Goal: Information Seeking & Learning: Find specific fact

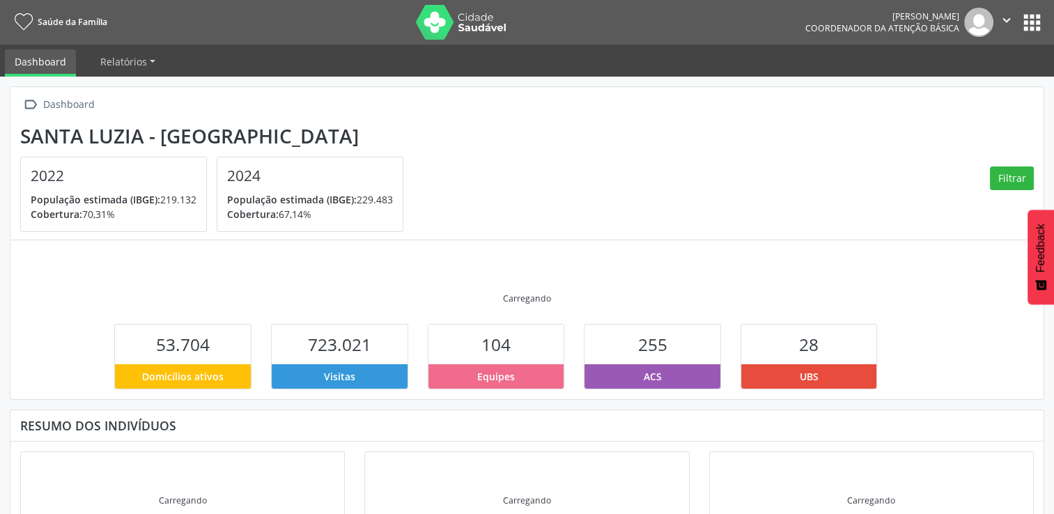
click at [1035, 26] on button "apps" at bounding box center [1031, 22] width 24 height 24
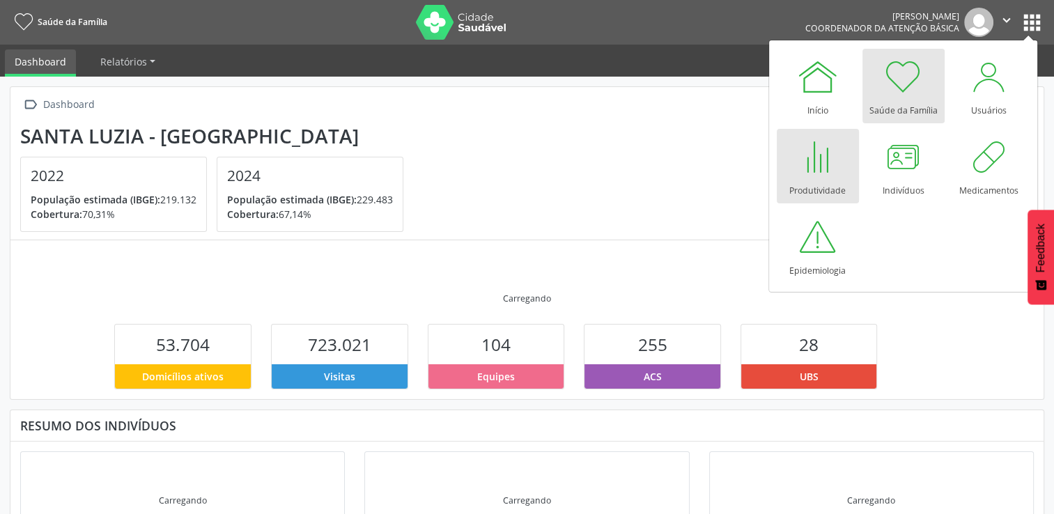
click at [827, 169] on div at bounding box center [818, 157] width 42 height 42
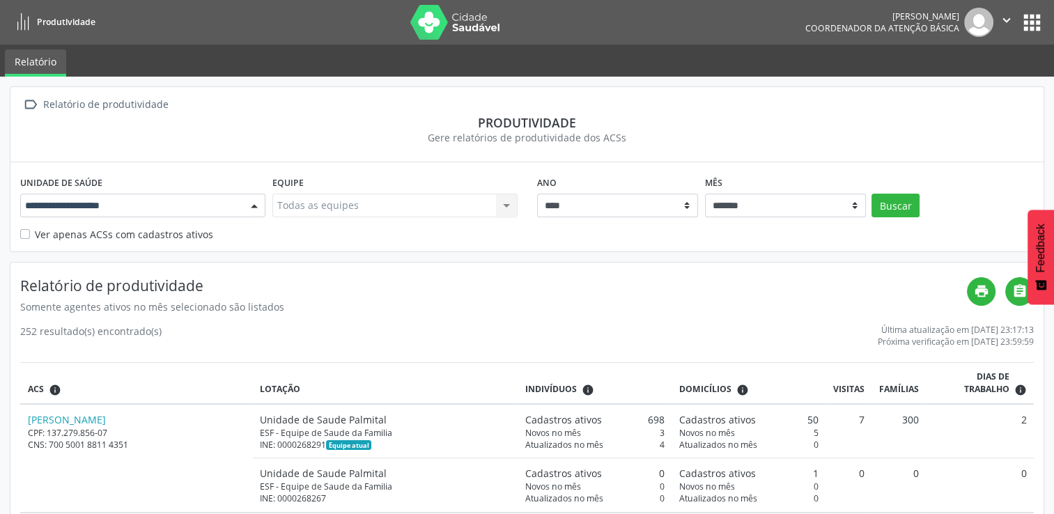
click at [265, 204] on div "Todas as unidades Unidade de Saude Alto Sao Cosme Unidade de Saude Baronesa Uni…" at bounding box center [142, 206] width 245 height 24
type input "*"
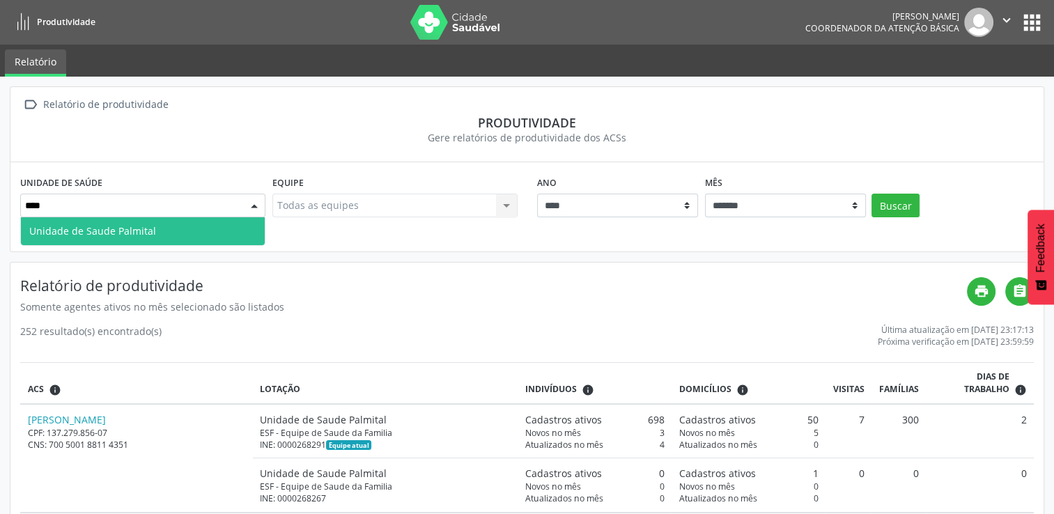
type input "*****"
click at [214, 227] on span "Unidade de Saude Palmital" at bounding box center [143, 231] width 244 height 28
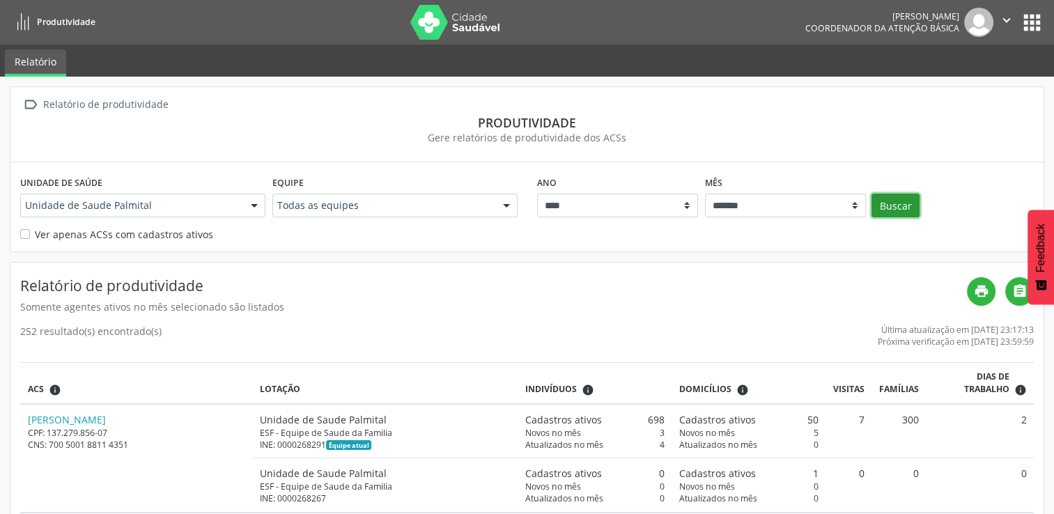
click at [893, 204] on button "Buscar" at bounding box center [895, 206] width 48 height 24
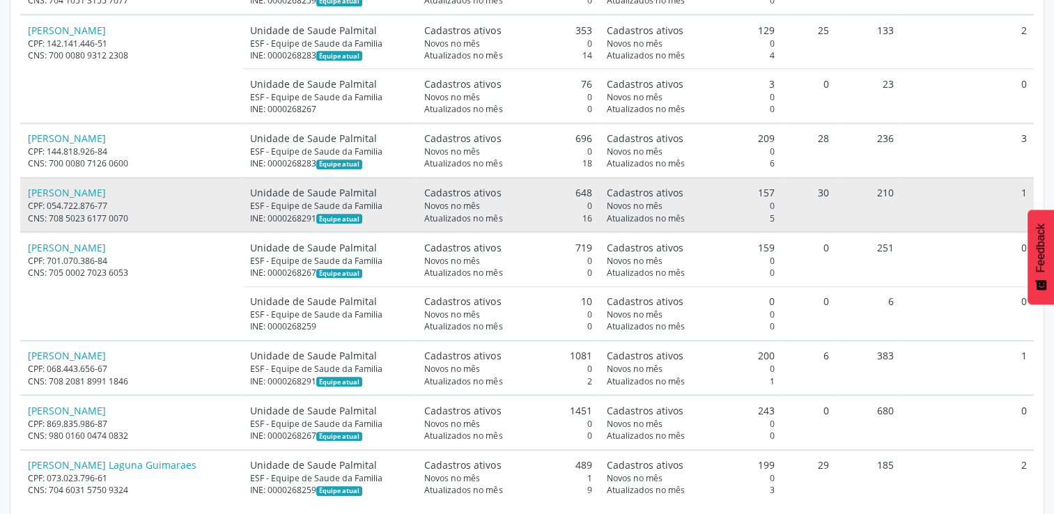
scroll to position [1150, 0]
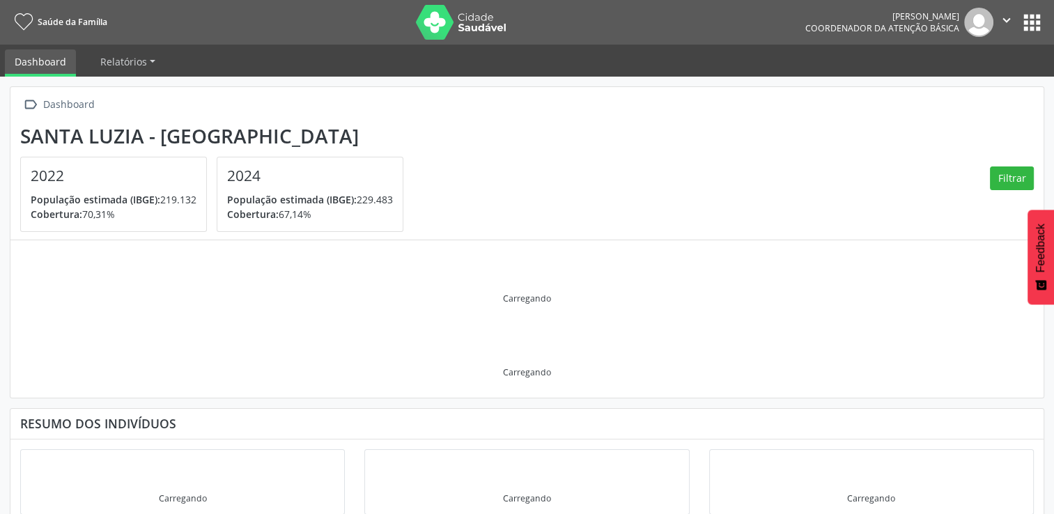
click at [1033, 20] on button "apps" at bounding box center [1031, 22] width 24 height 24
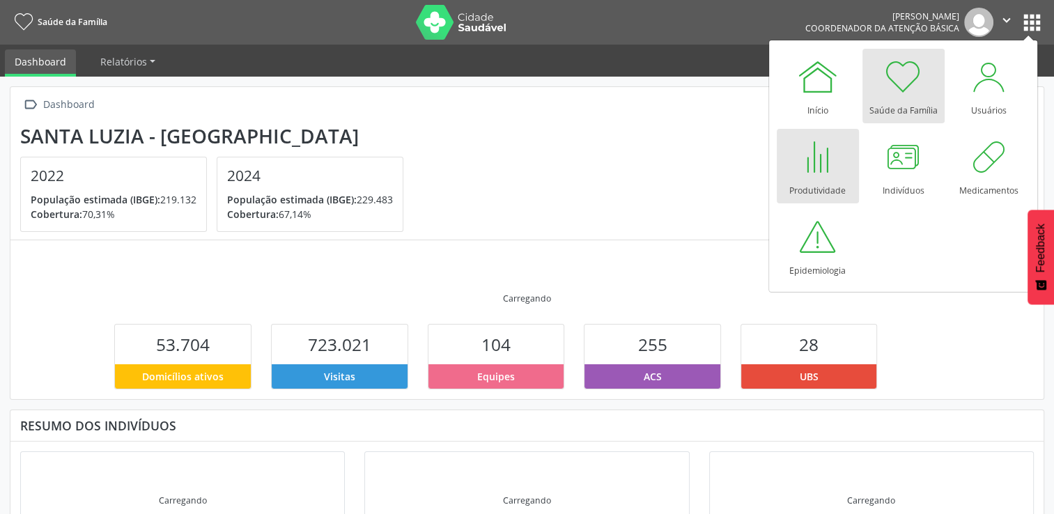
click at [820, 166] on div at bounding box center [818, 157] width 42 height 42
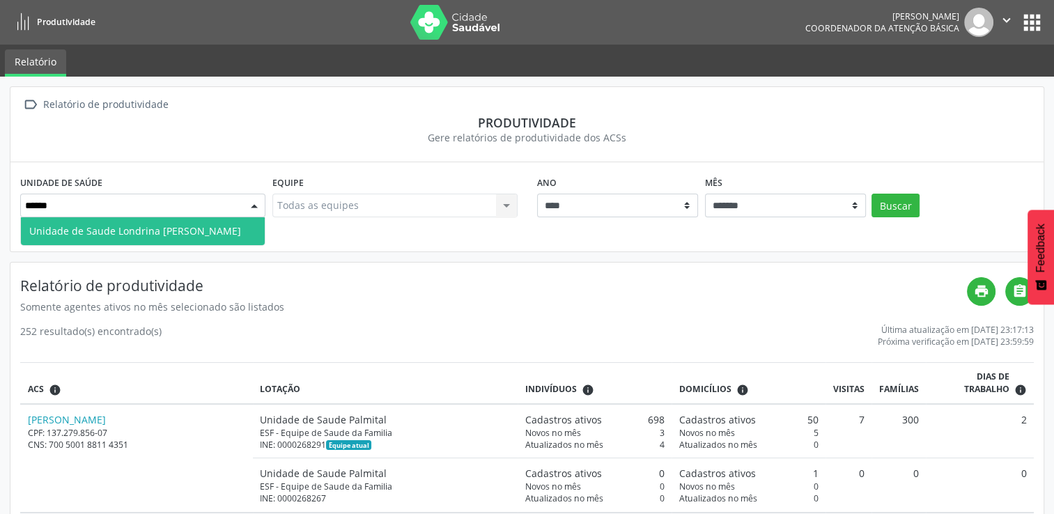
click at [205, 231] on span "Unidade de Saude Londrina [PERSON_NAME]" at bounding box center [135, 230] width 212 height 13
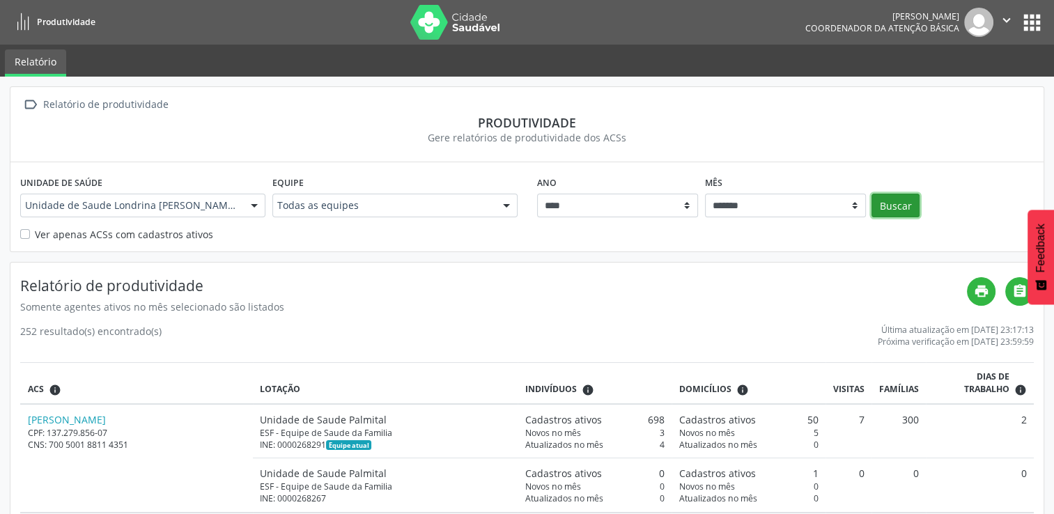
click at [889, 206] on button "Buscar" at bounding box center [895, 206] width 48 height 24
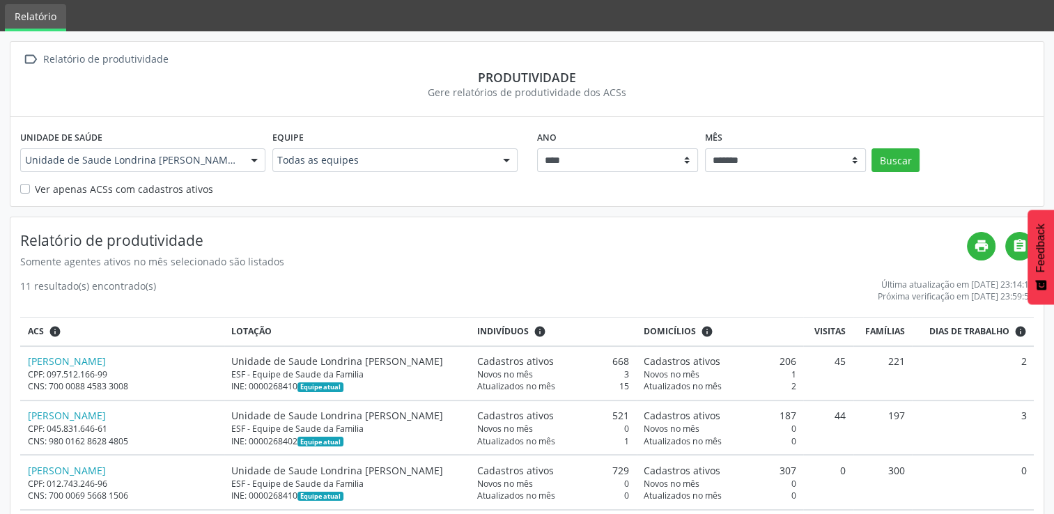
scroll to position [70, 0]
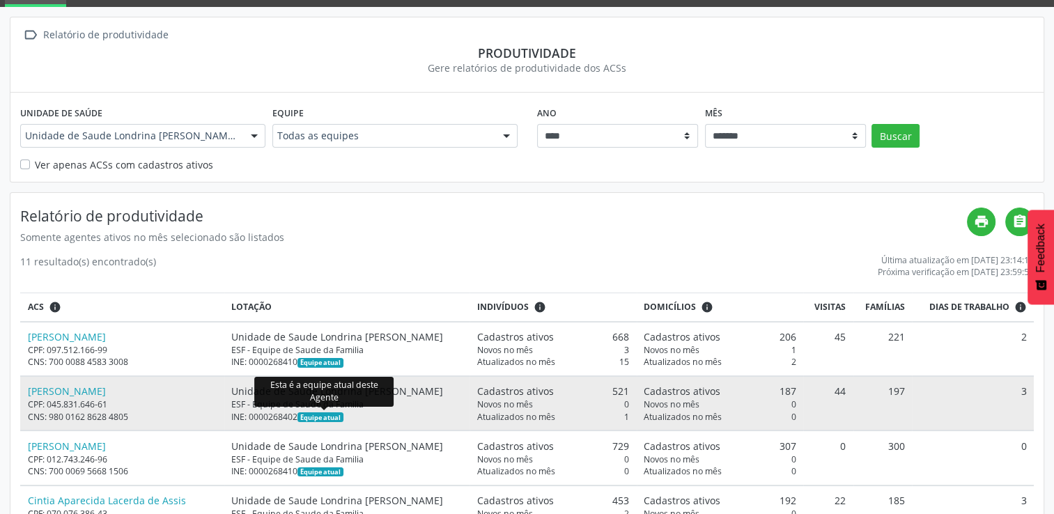
drag, startPoint x: 272, startPoint y: 414, endPoint x: 304, endPoint y: 415, distance: 31.4
click at [304, 415] on div "INE: 0000268402 Equipe atual" at bounding box center [346, 417] width 230 height 12
drag, startPoint x: 304, startPoint y: 415, endPoint x: 281, endPoint y: 416, distance: 22.3
copy div "268402"
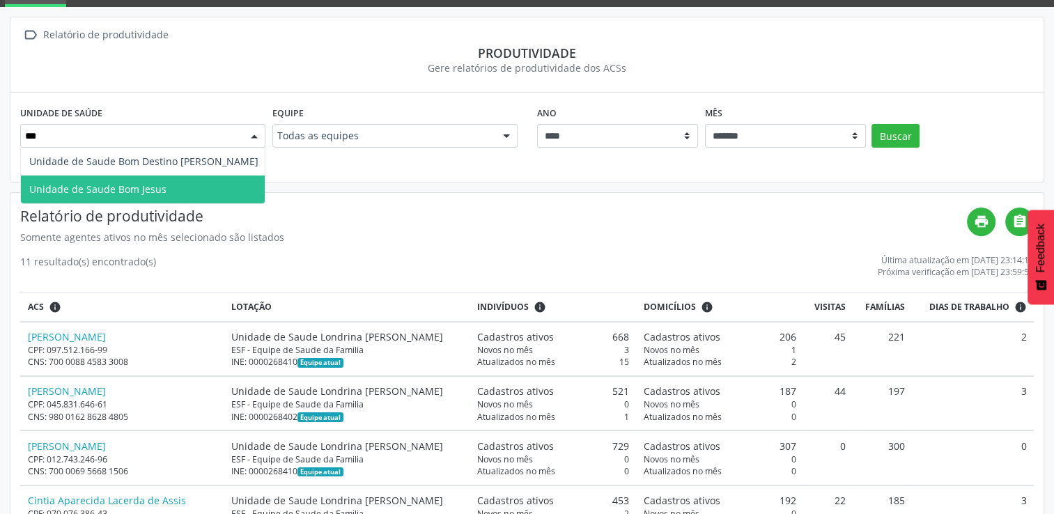
click at [174, 180] on span "Unidade de Saude Bom Jesus" at bounding box center [144, 189] width 246 height 28
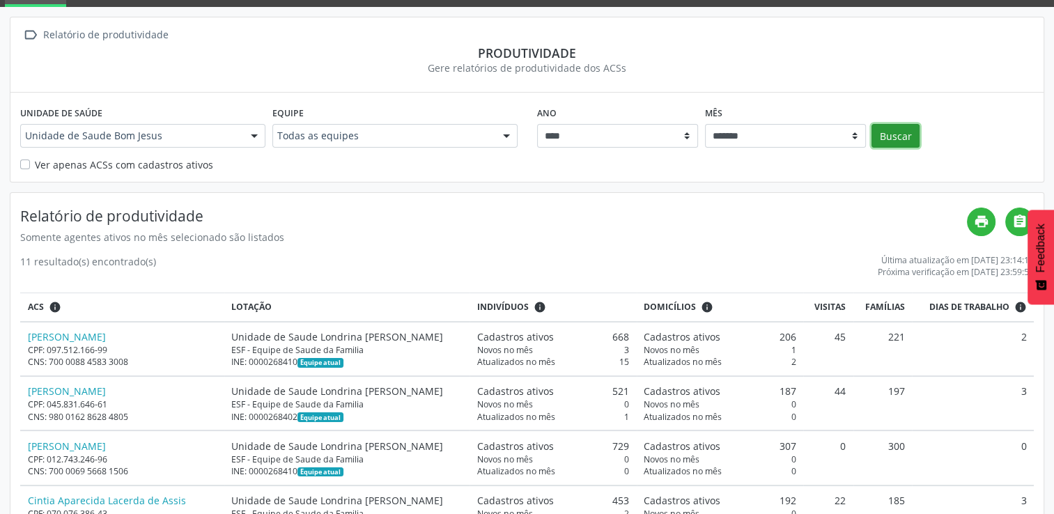
click at [893, 130] on button "Buscar" at bounding box center [895, 136] width 48 height 24
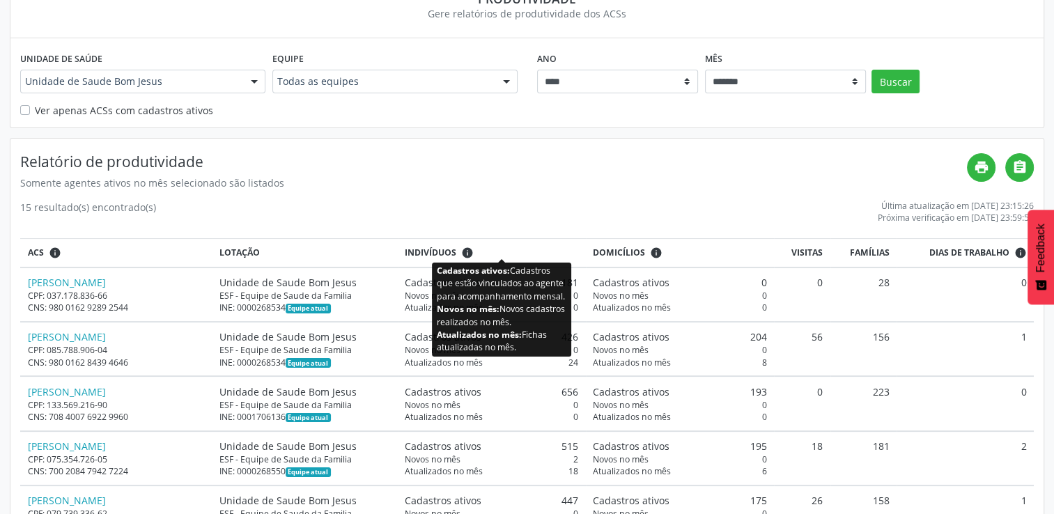
scroll to position [139, 0]
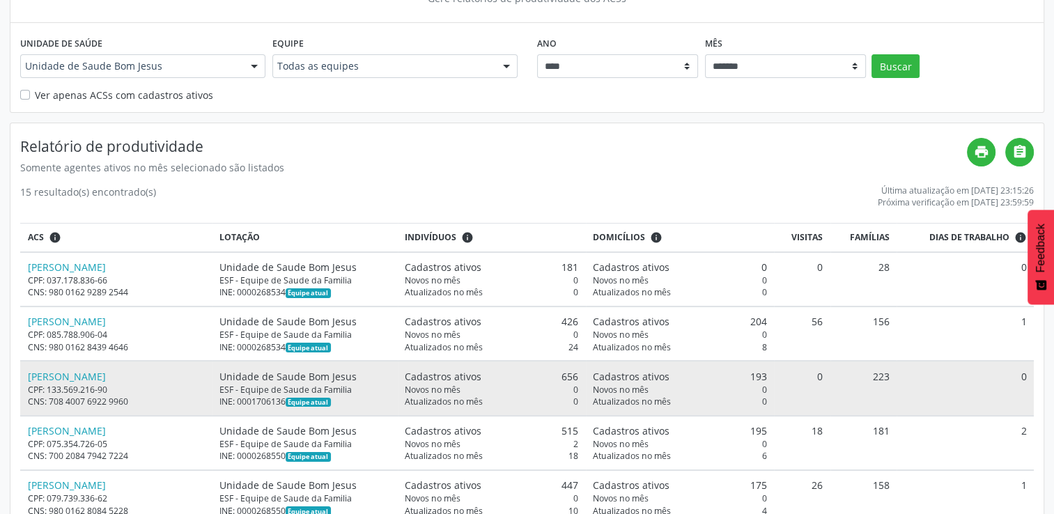
drag, startPoint x: 301, startPoint y: 397, endPoint x: 336, endPoint y: 400, distance: 35.6
click at [336, 400] on div "INE: 0001706136 Equipe atual" at bounding box center [304, 402] width 171 height 12
drag, startPoint x: 336, startPoint y: 400, endPoint x: 320, endPoint y: 402, distance: 16.2
copy div "1706136"
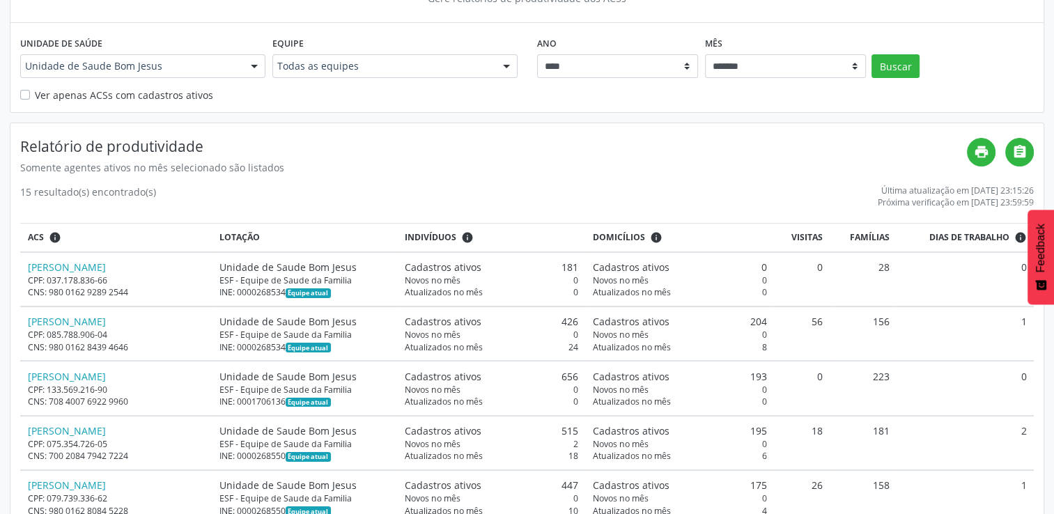
click at [253, 64] on div at bounding box center [254, 67] width 21 height 24
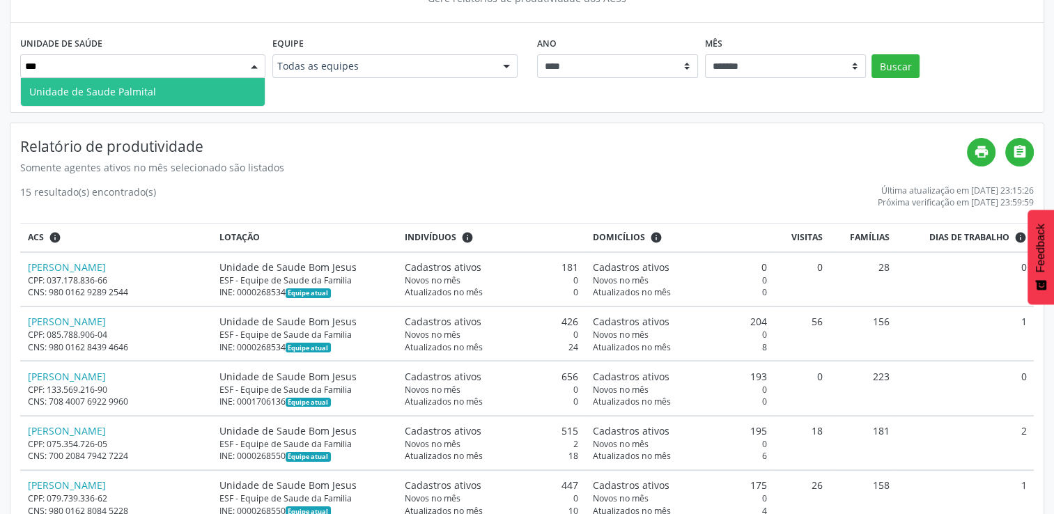
click at [209, 97] on span "Unidade de Saude Palmital" at bounding box center [143, 92] width 244 height 28
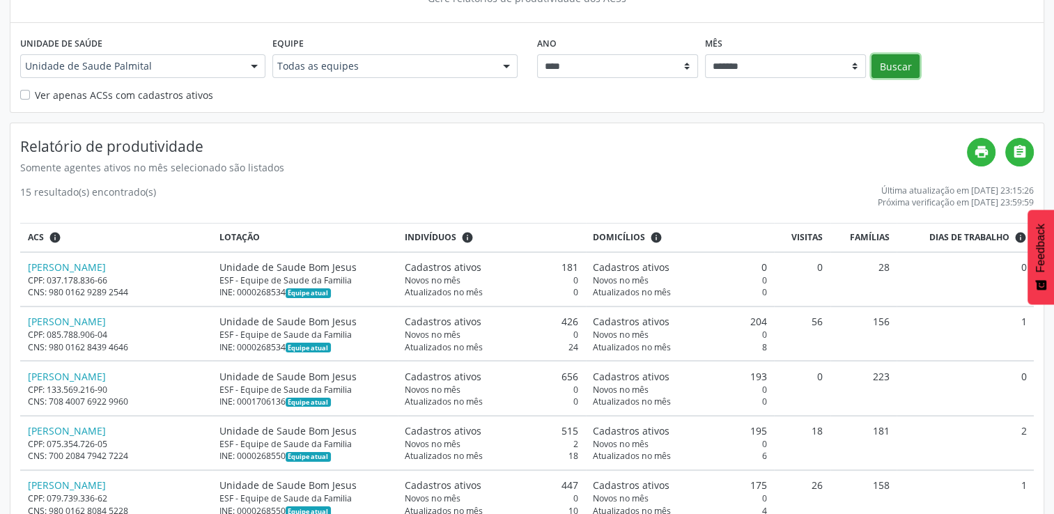
click at [893, 65] on button "Buscar" at bounding box center [895, 66] width 48 height 24
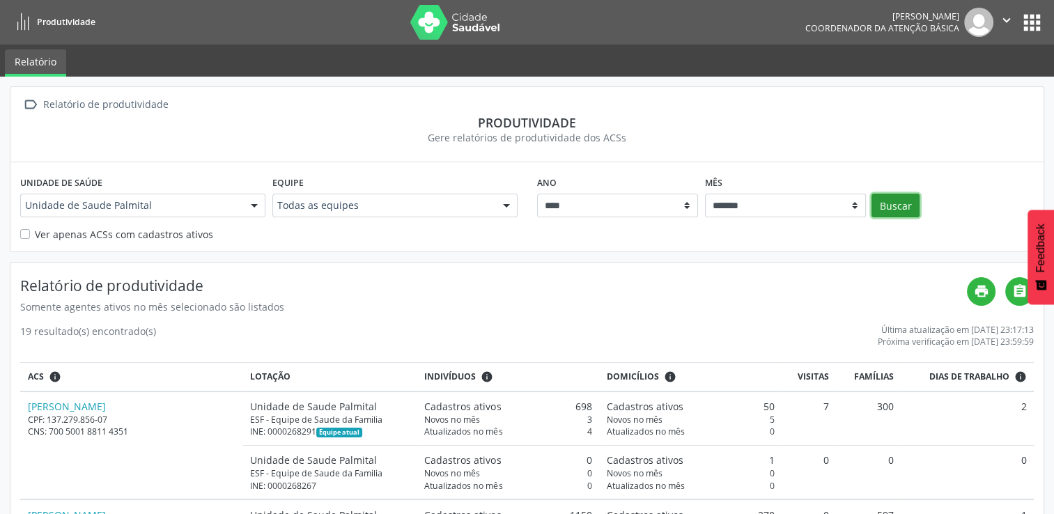
click at [902, 202] on button "Buscar" at bounding box center [895, 206] width 48 height 24
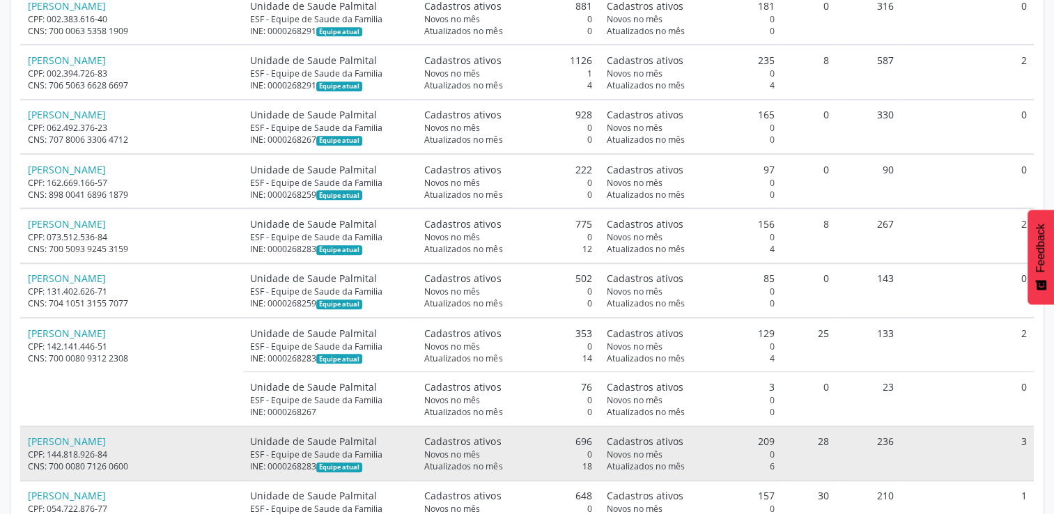
scroll to position [905, 0]
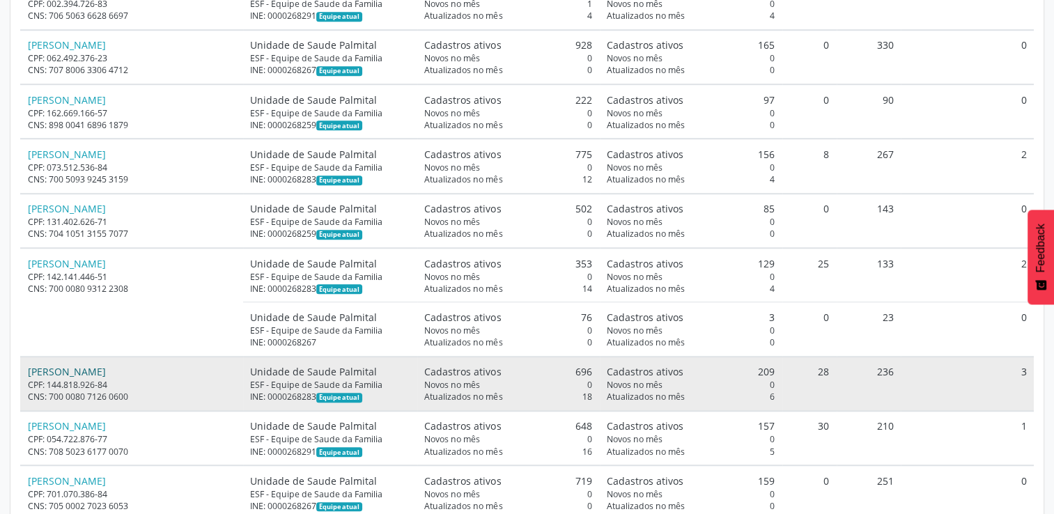
click at [106, 372] on link "[PERSON_NAME]" at bounding box center [67, 371] width 78 height 13
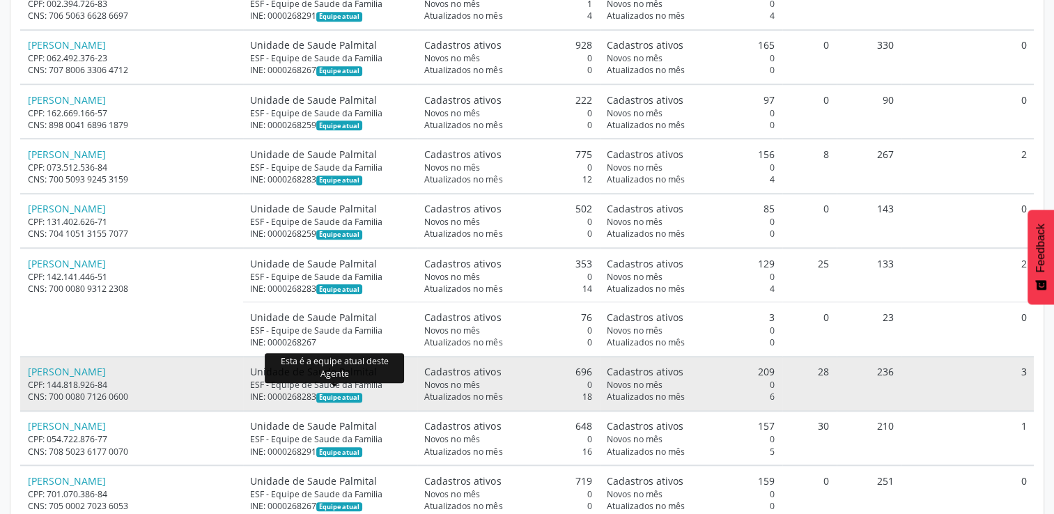
drag, startPoint x: 279, startPoint y: 392, endPoint x: 312, endPoint y: 390, distance: 33.5
click at [312, 391] on div "INE: 0000268283 Equipe atual" at bounding box center [329, 397] width 159 height 12
drag, startPoint x: 312, startPoint y: 390, endPoint x: 296, endPoint y: 391, distance: 16.1
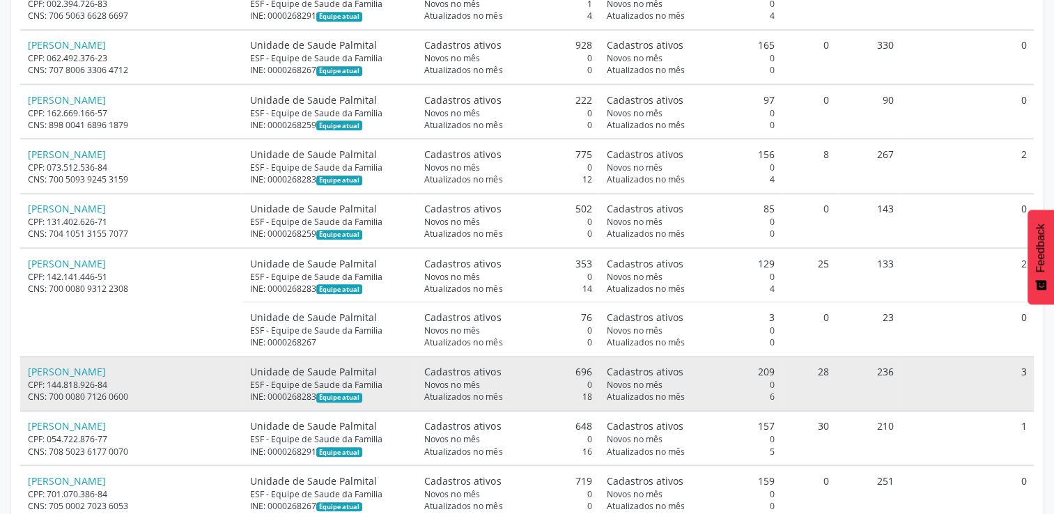
copy div "268283"
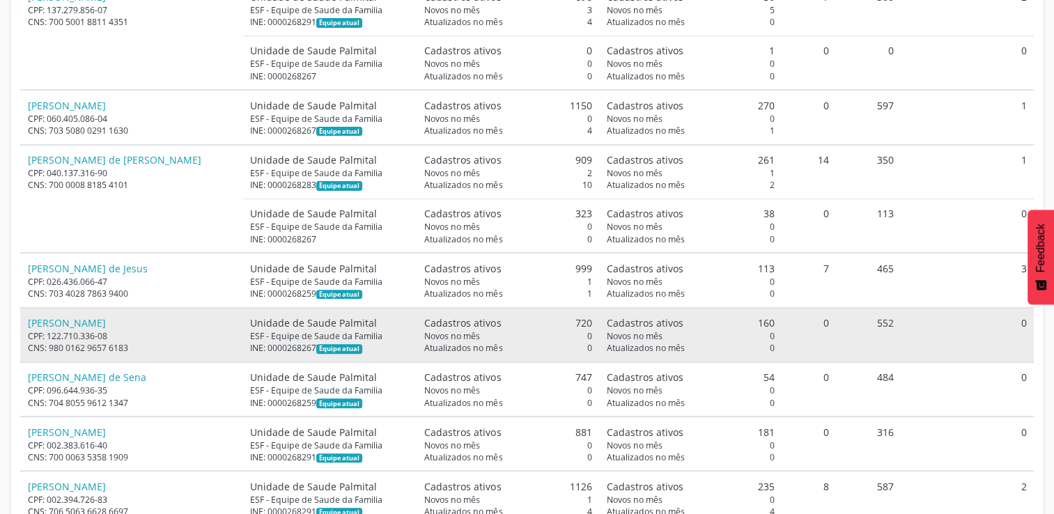
scroll to position [418, 0]
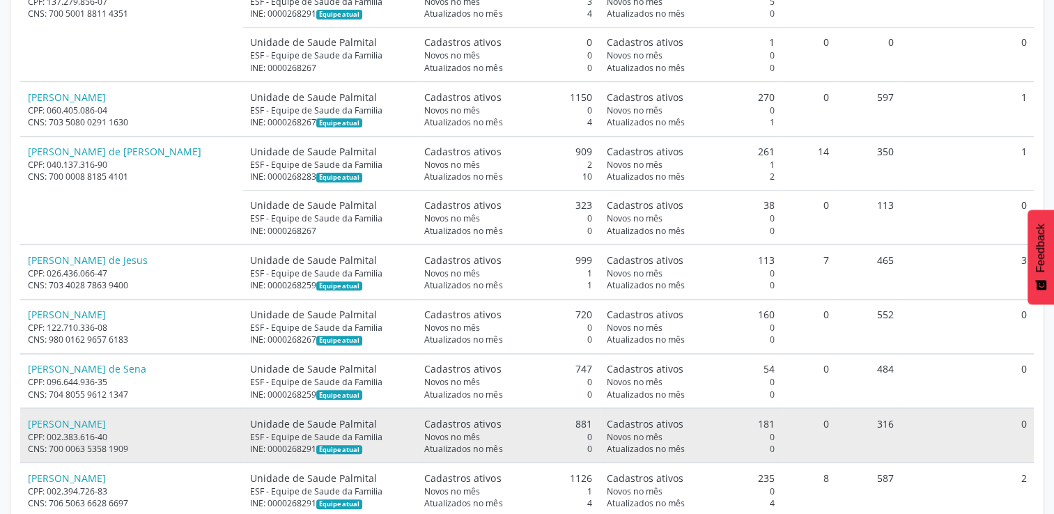
drag, startPoint x: 308, startPoint y: 445, endPoint x: 281, endPoint y: 440, distance: 28.3
click at [281, 443] on div "INE: 0000268291 Equipe atual" at bounding box center [329, 449] width 159 height 12
drag, startPoint x: 281, startPoint y: 440, endPoint x: 306, endPoint y: 451, distance: 27.8
copy div "268291"
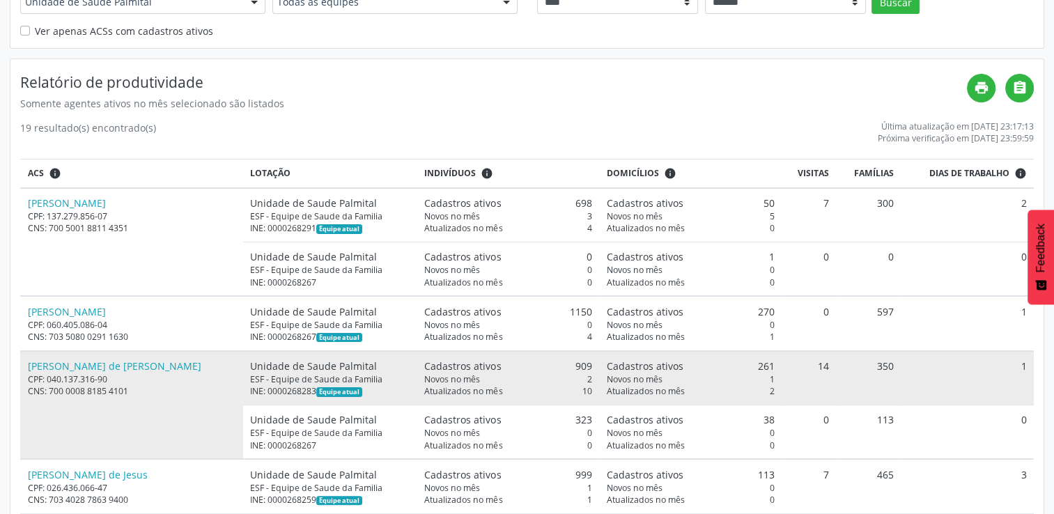
scroll to position [0, 0]
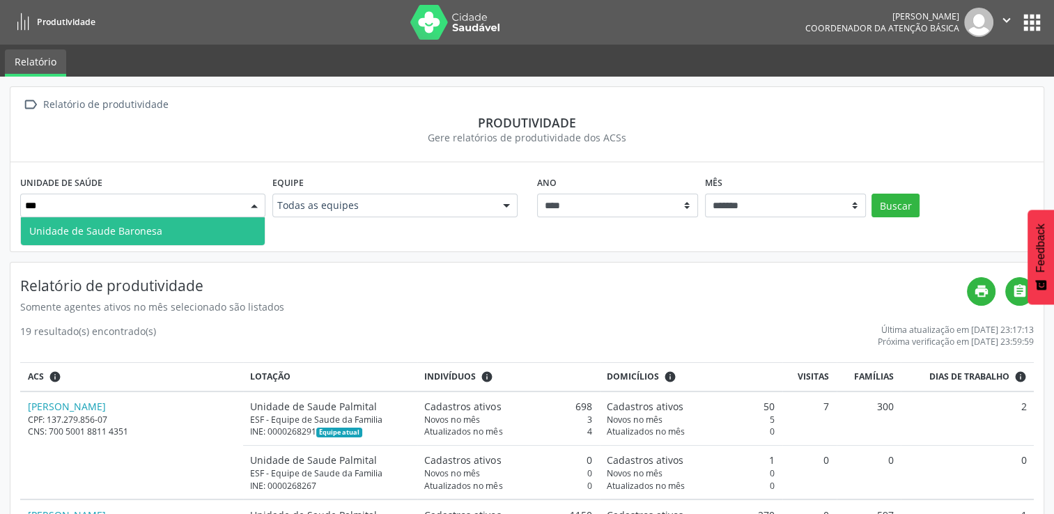
click at [238, 229] on span "Unidade de Saude Baronesa" at bounding box center [143, 231] width 244 height 28
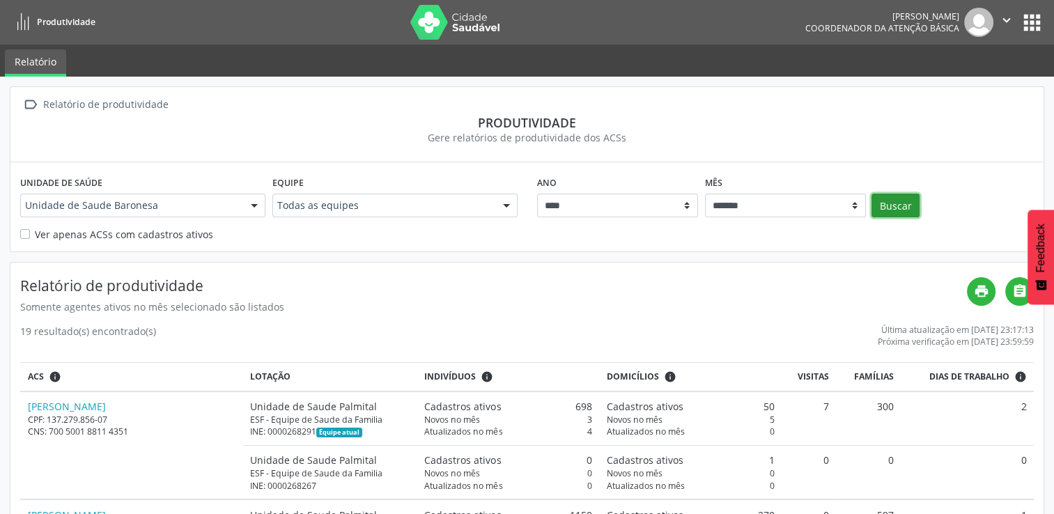
click at [890, 203] on button "Buscar" at bounding box center [895, 206] width 48 height 24
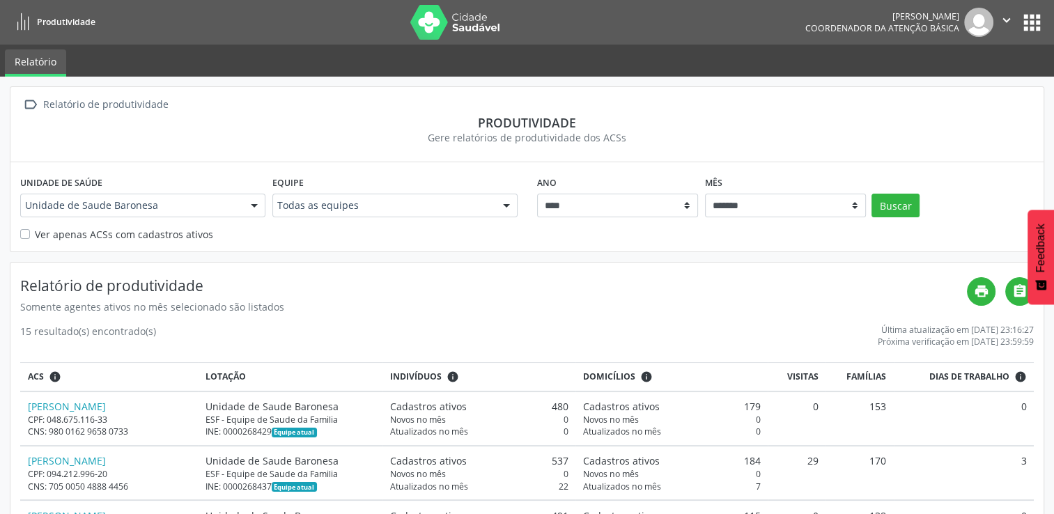
scroll to position [70, 0]
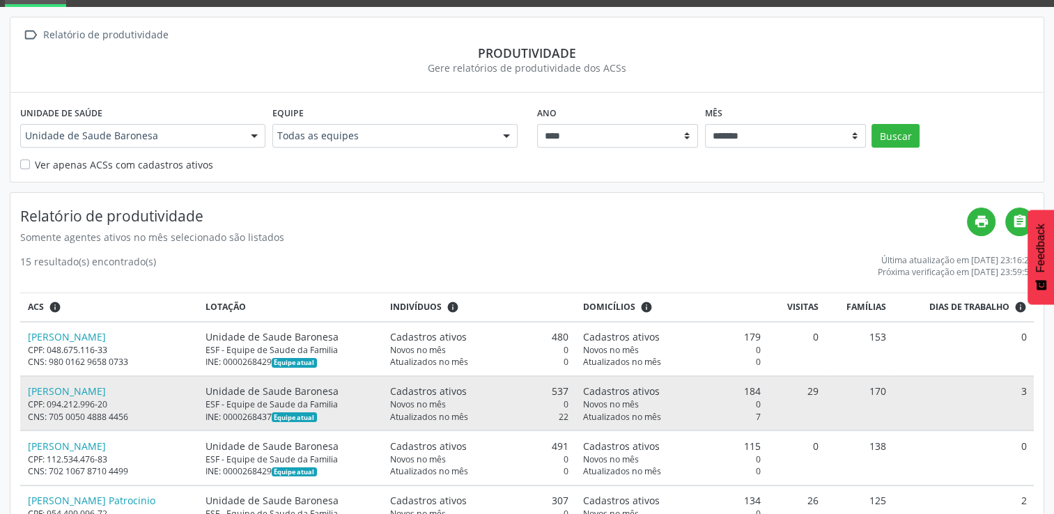
drag, startPoint x: 270, startPoint y: 420, endPoint x: 303, endPoint y: 419, distance: 32.7
click at [303, 419] on div "INE: 0000268437 Equipe atual" at bounding box center [290, 417] width 170 height 12
copy div "268437"
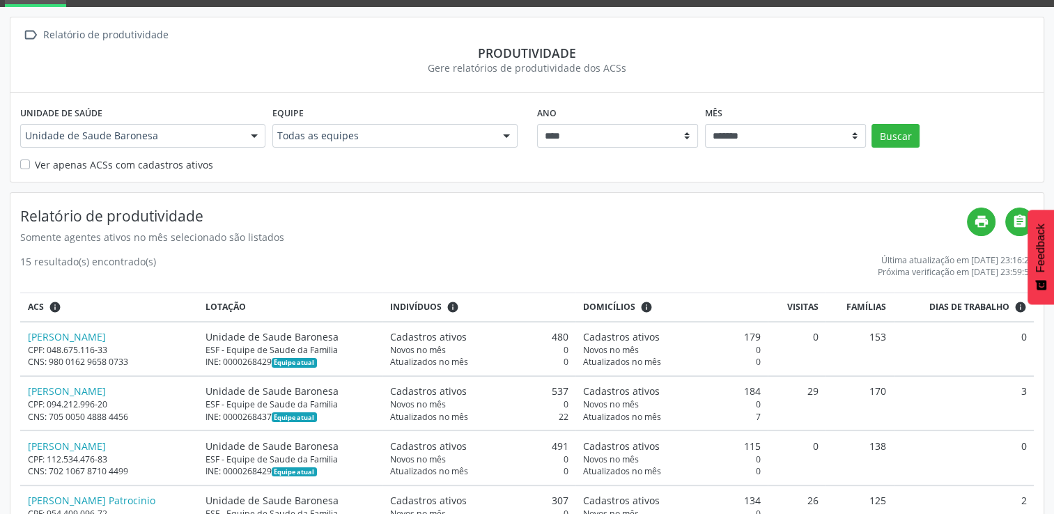
click at [259, 135] on div at bounding box center [254, 137] width 21 height 24
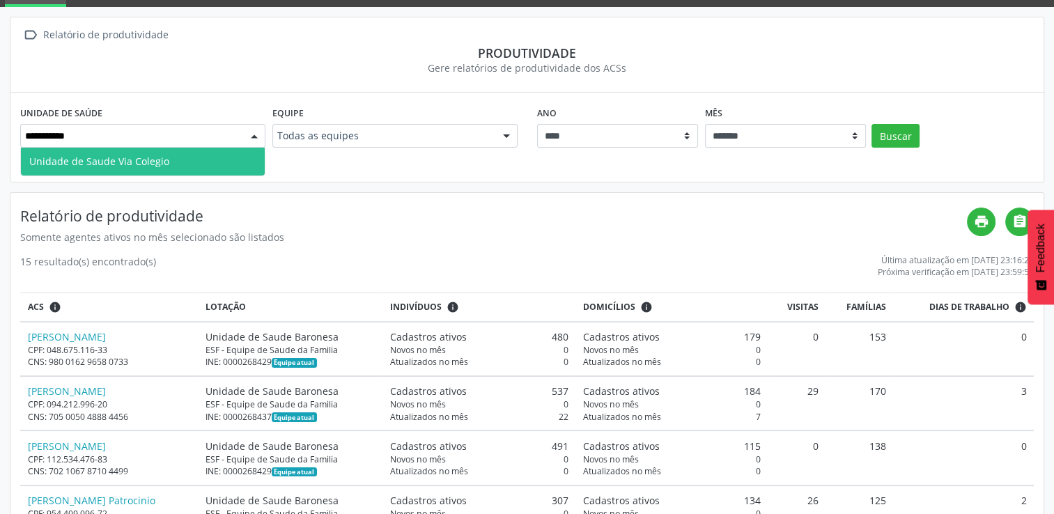
click at [237, 158] on span "Unidade de Saude Via Colegio" at bounding box center [143, 162] width 244 height 28
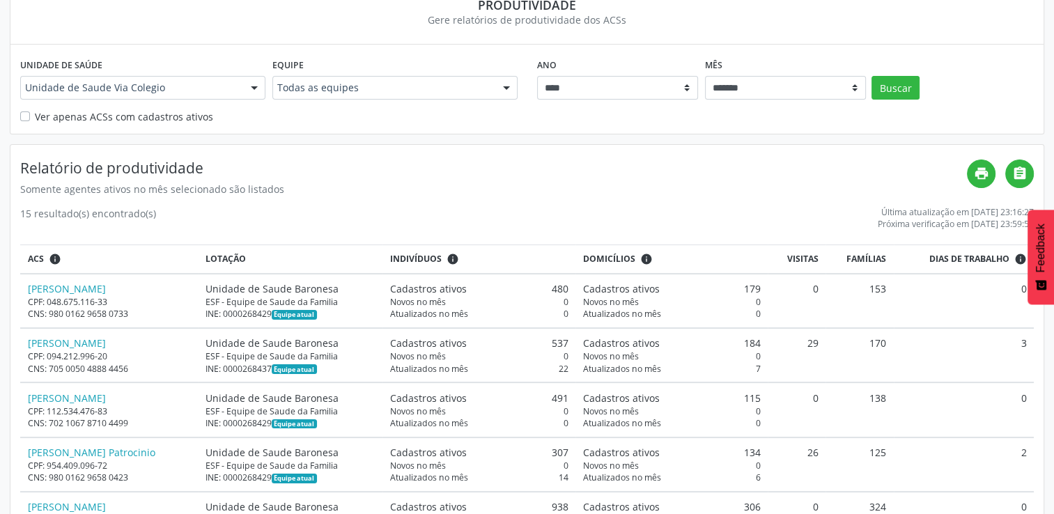
scroll to position [38, 0]
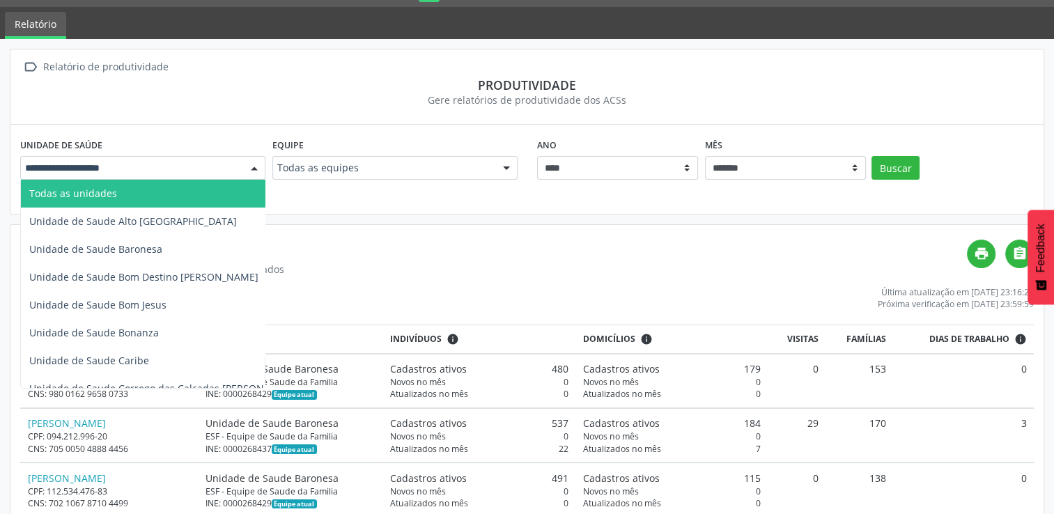
click at [250, 166] on div at bounding box center [254, 169] width 21 height 24
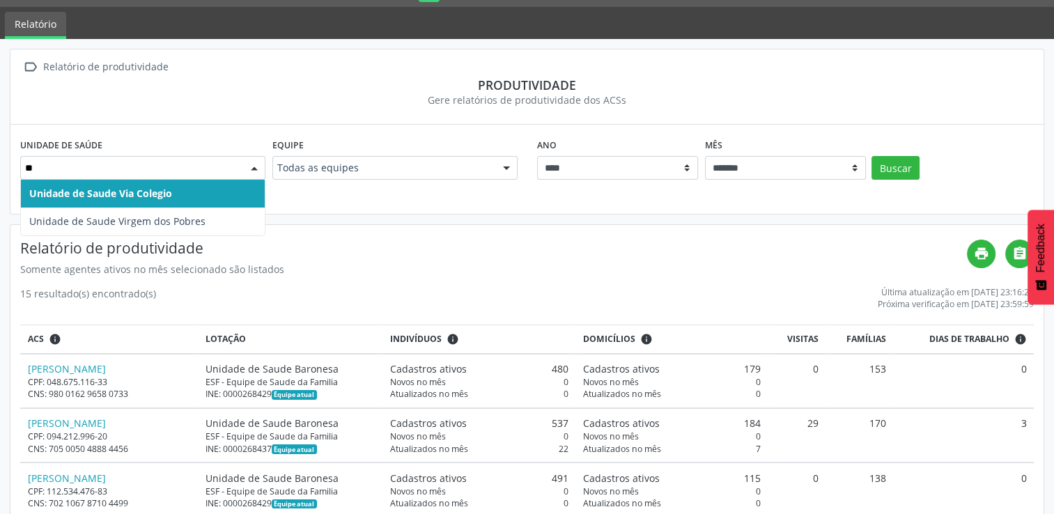
type input "***"
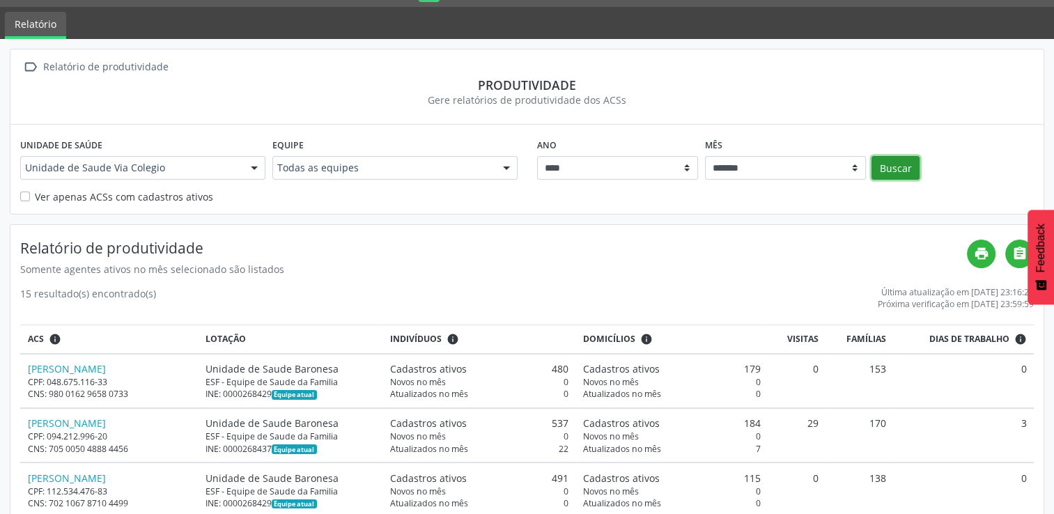
click at [902, 168] on button "Buscar" at bounding box center [895, 168] width 48 height 24
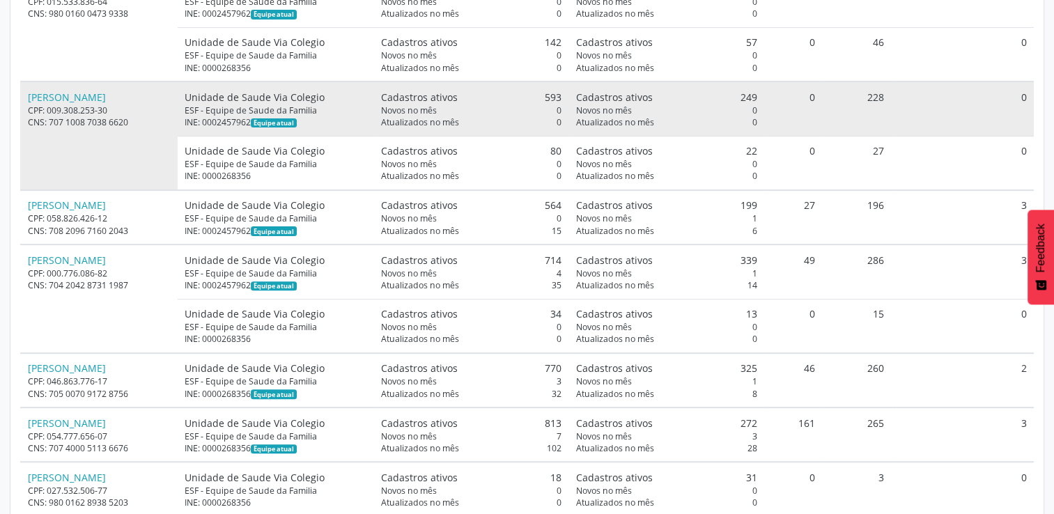
scroll to position [554, 0]
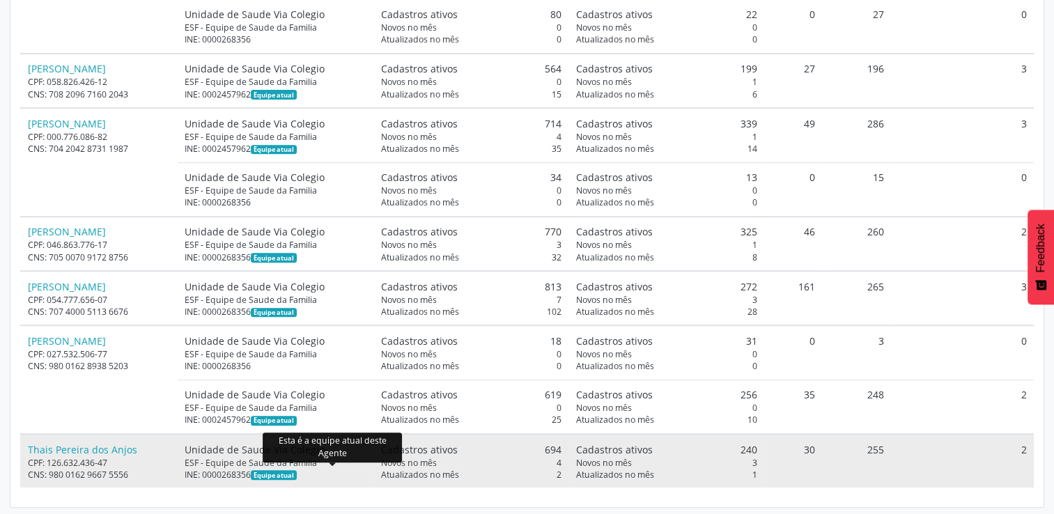
drag, startPoint x: 279, startPoint y: 467, endPoint x: 313, endPoint y: 470, distance: 35.0
click at [313, 470] on div "INE: 0000268356 Equipe atual" at bounding box center [276, 475] width 182 height 12
drag, startPoint x: 313, startPoint y: 470, endPoint x: 298, endPoint y: 472, distance: 15.5
copy div "268356"
